Goal: Task Accomplishment & Management: Complete application form

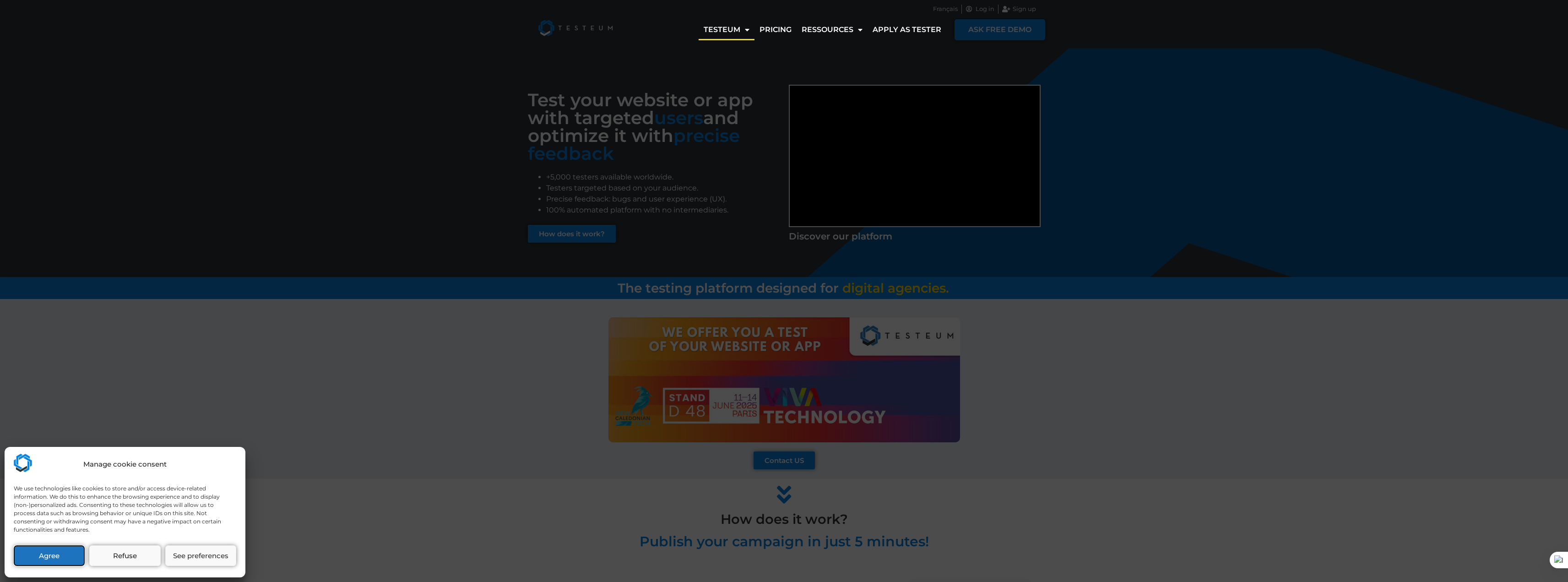
click at [71, 559] on button "Agree" at bounding box center [49, 556] width 71 height 21
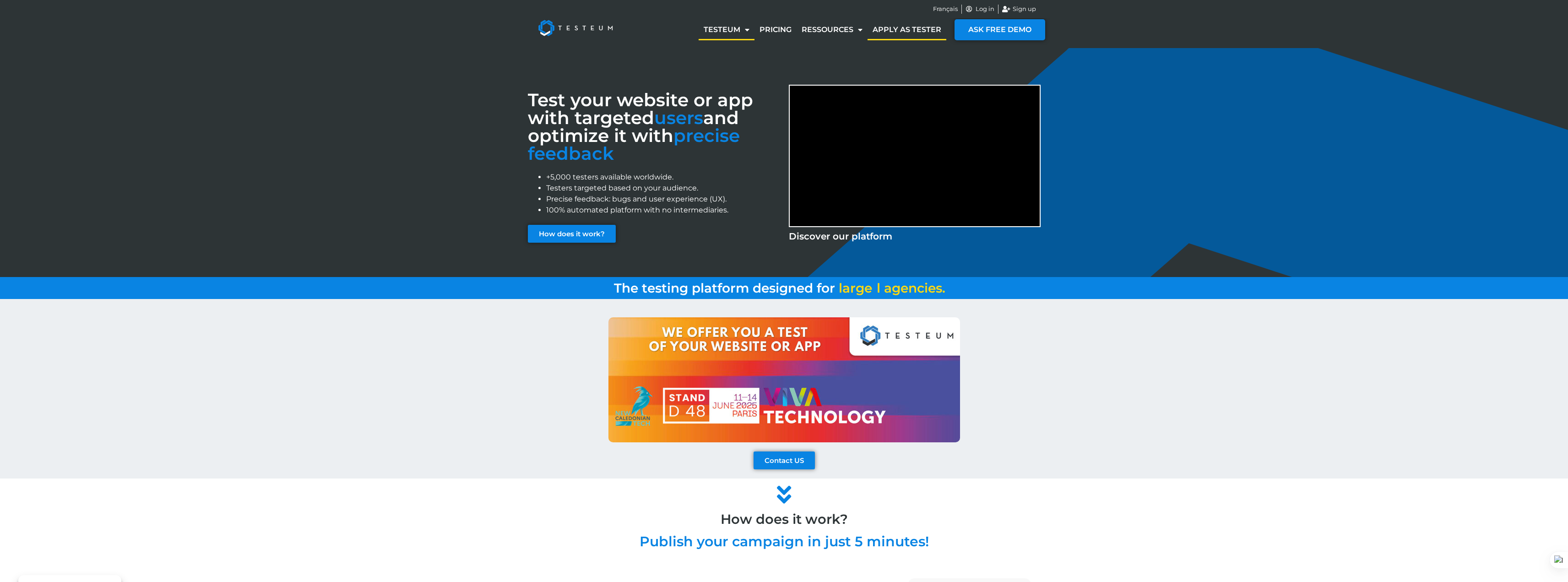
click at [901, 26] on link "Apply as tester" at bounding box center [906, 30] width 79 height 21
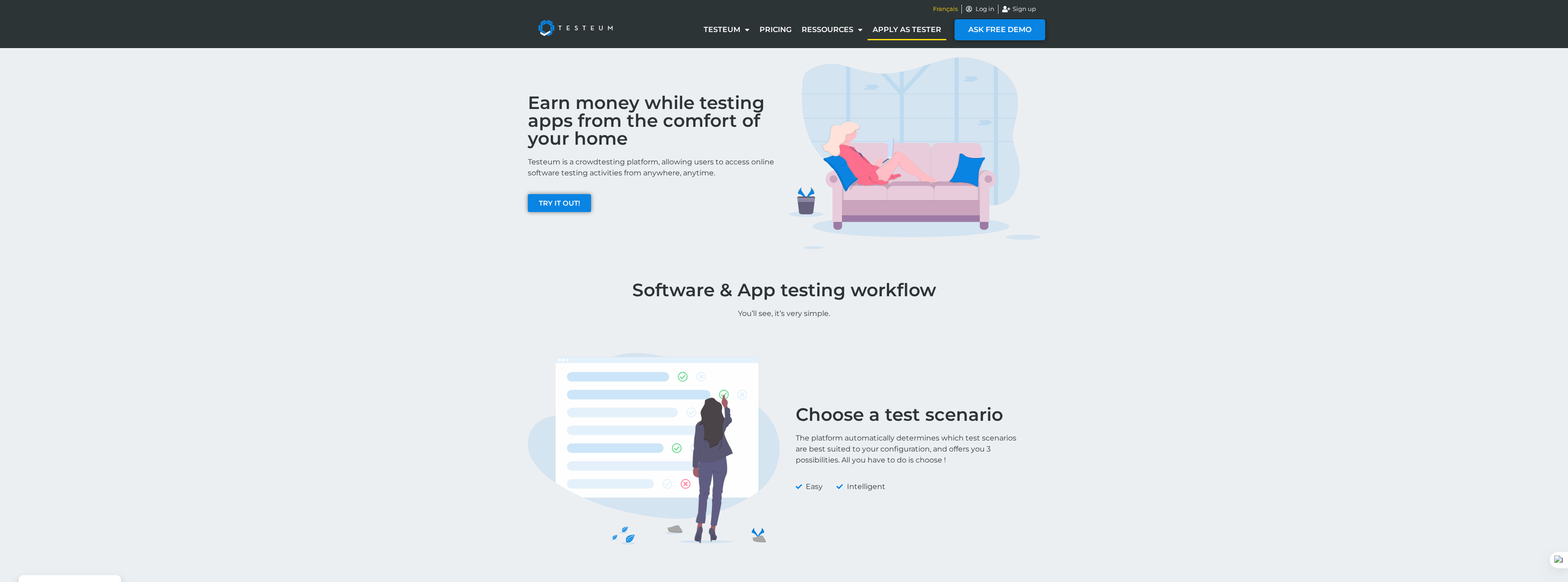
click at [942, 9] on span "Français" at bounding box center [945, 9] width 25 height 9
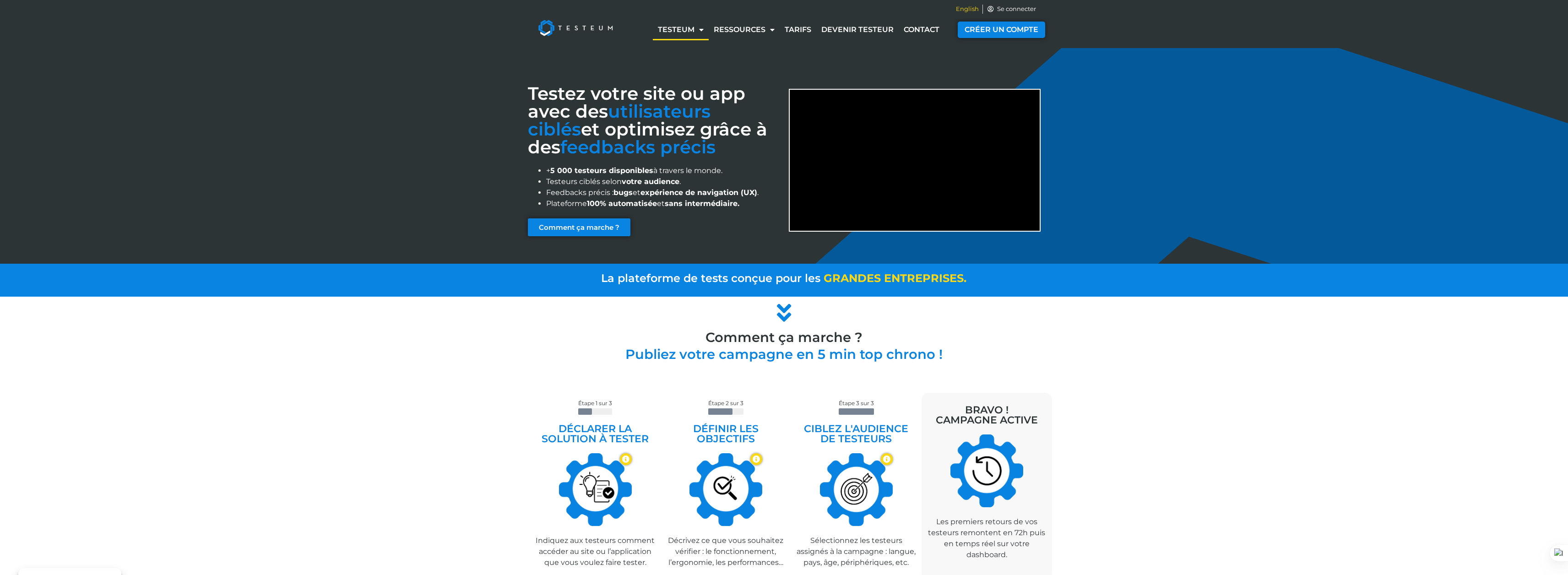
click at [965, 9] on span "English" at bounding box center [967, 9] width 23 height 9
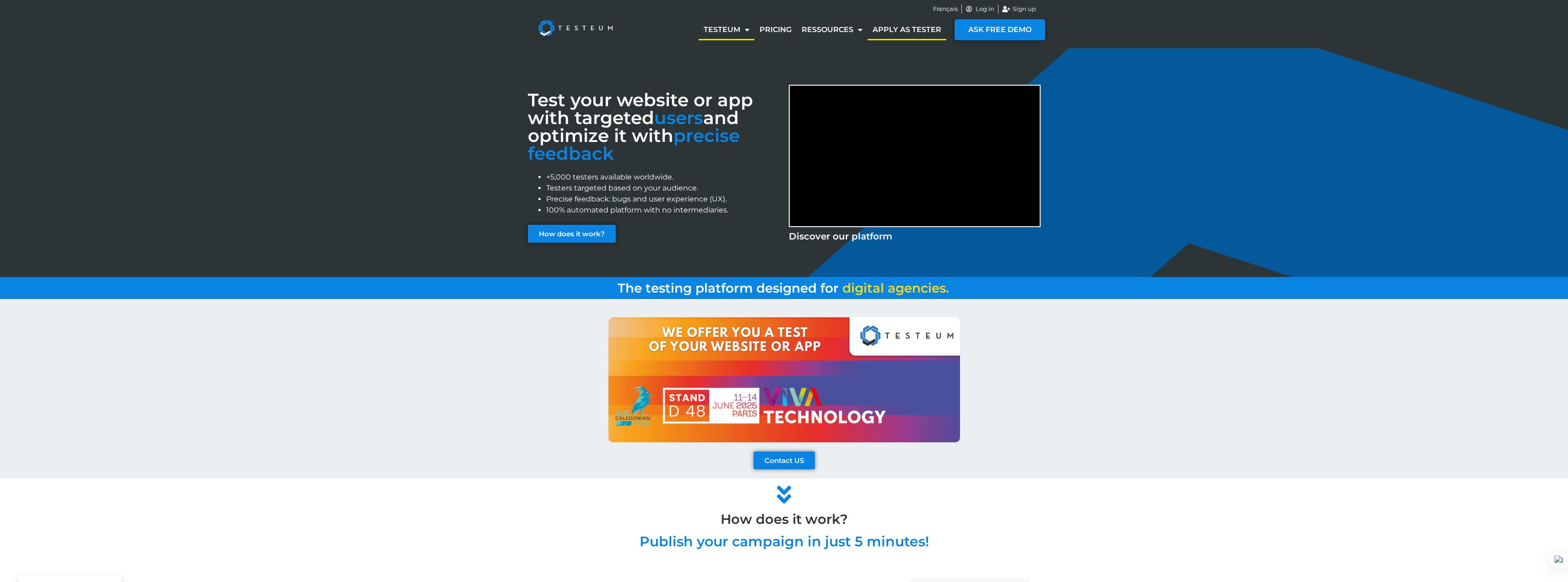
click at [891, 30] on link "Apply as tester" at bounding box center [906, 30] width 79 height 21
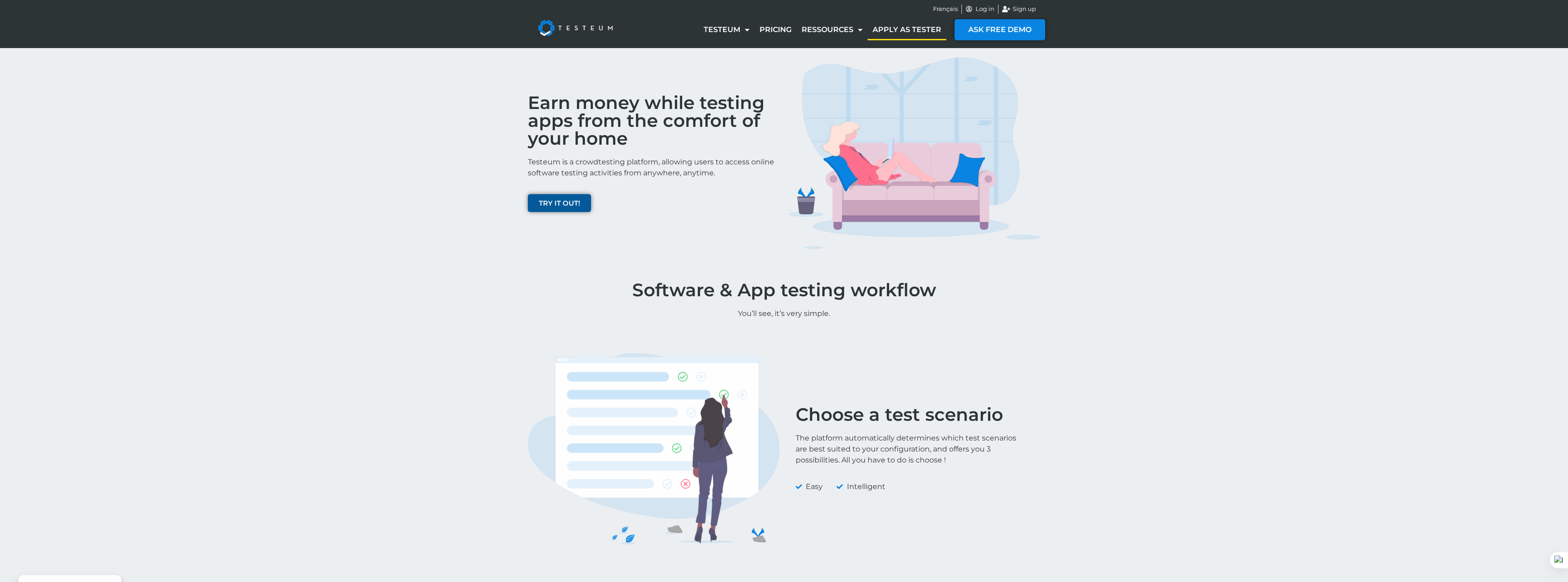
click at [564, 203] on span "TRY IT OUT!" at bounding box center [559, 203] width 41 height 7
